Goal: Transaction & Acquisition: Purchase product/service

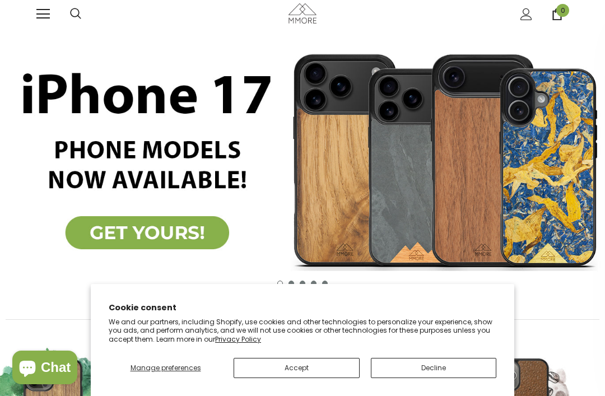
scroll to position [237, 0]
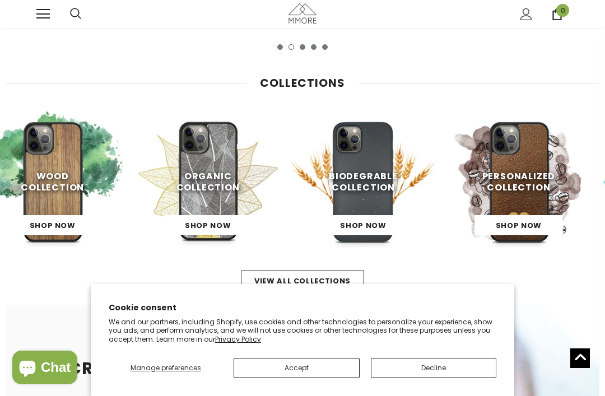
click at [376, 226] on span "Shop Now" at bounding box center [363, 225] width 46 height 11
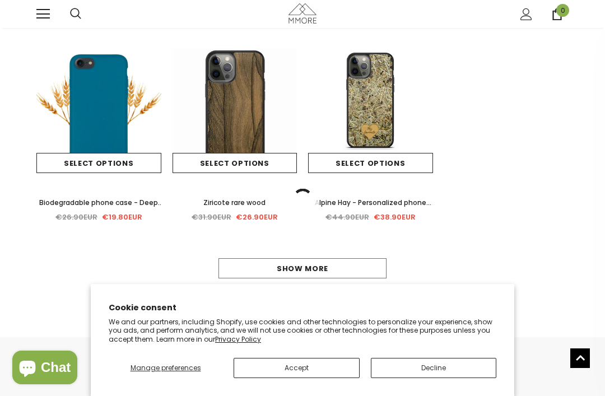
scroll to position [725, 0]
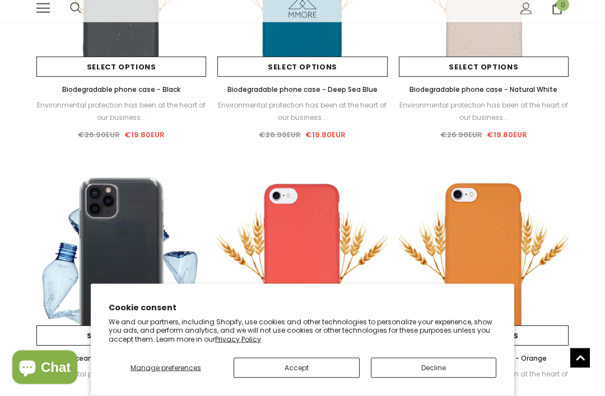
scroll to position [215, 0]
